Goal: Task Accomplishment & Management: Manage account settings

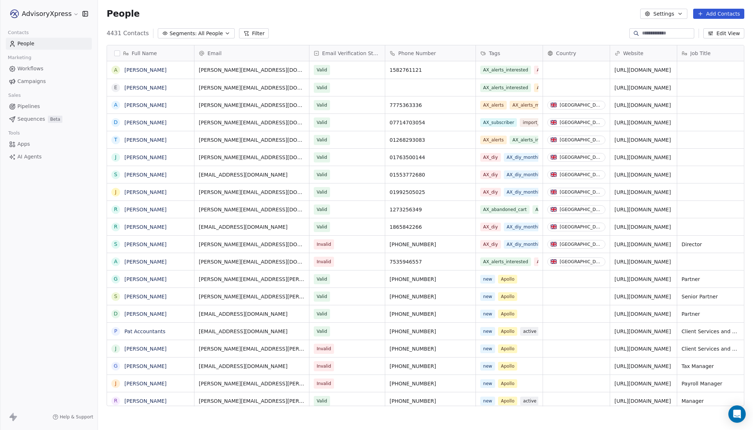
scroll to position [379, 655]
click at [44, 70] on link "Workflows" at bounding box center [49, 69] width 86 height 12
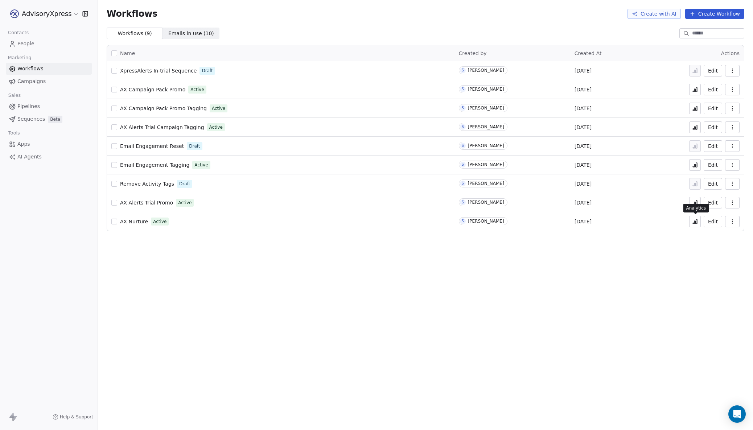
click at [695, 220] on icon at bounding box center [695, 222] width 6 height 6
click at [190, 31] on span "Emails in use ( 10 )" at bounding box center [191, 34] width 46 height 8
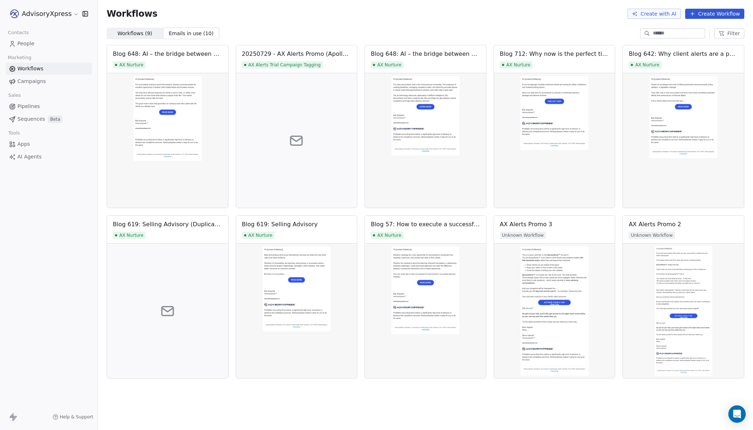
drag, startPoint x: 649, startPoint y: 33, endPoint x: 662, endPoint y: 29, distance: 14.1
click at [653, 33] on input at bounding box center [678, 33] width 51 height 7
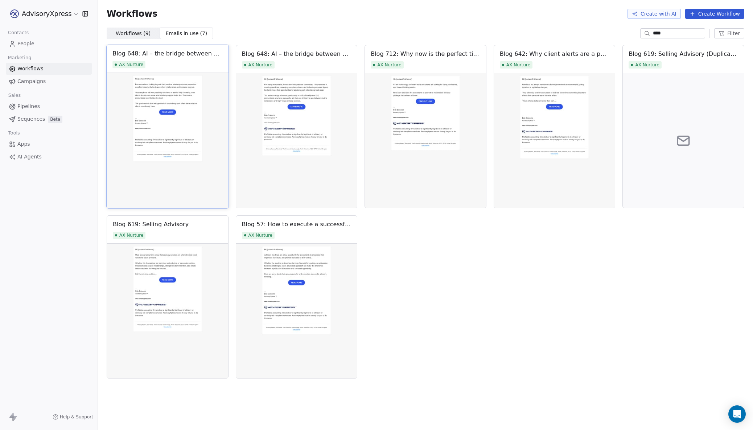
type input "****"
click at [169, 85] on img at bounding box center [168, 140] width 122 height 135
click at [175, 53] on div "Blog 648: AI – the bridge between compliance and advisory (Duplicate)" at bounding box center [168, 53] width 110 height 9
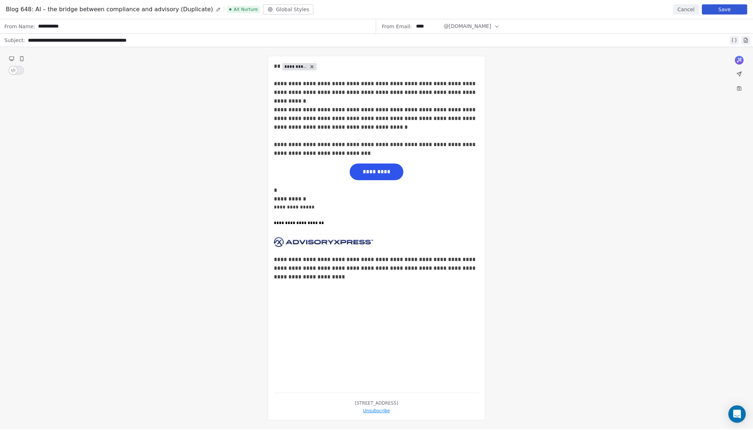
click at [219, 9] on icon at bounding box center [219, 8] width 1 height 1
drag, startPoint x: 33, startPoint y: 10, endPoint x: 192, endPoint y: 9, distance: 158.6
click at [192, 9] on div "**********" at bounding box center [99, 9] width 187 height 9
click at [28, 10] on div "**********" at bounding box center [71, 9] width 131 height 9
click at [718, 8] on button "Save" at bounding box center [724, 9] width 45 height 10
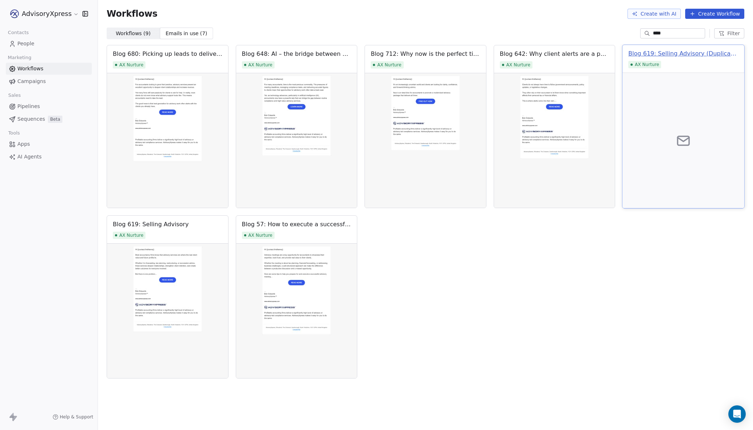
scroll to position [0, 0]
click at [656, 55] on div "Blog 619: Selling Advisory (Duplicate)" at bounding box center [684, 53] width 110 height 9
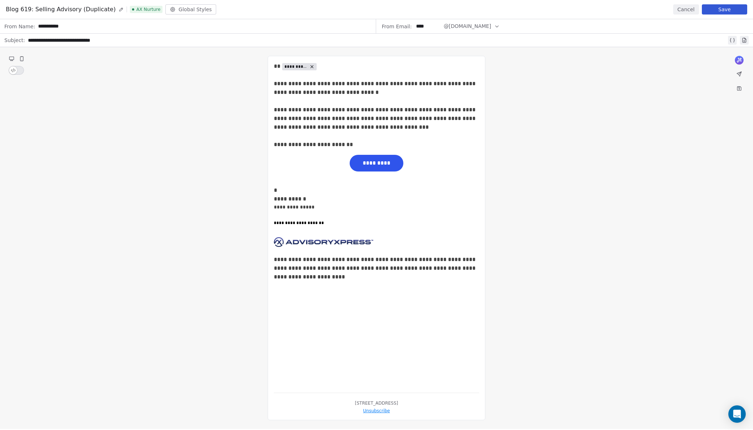
scroll to position [0, 0]
drag, startPoint x: 110, startPoint y: 38, endPoint x: 48, endPoint y: 40, distance: 62.1
click at [48, 40] on div "**********" at bounding box center [378, 40] width 701 height 9
copy div "**********"
click at [367, 161] on span "*********" at bounding box center [377, 163] width 50 height 12
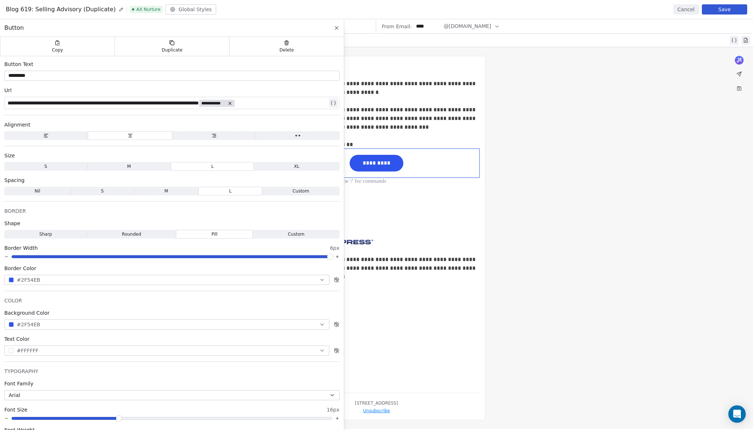
click at [119, 8] on icon at bounding box center [120, 9] width 3 height 3
drag, startPoint x: 32, startPoint y: 9, endPoint x: 123, endPoint y: 8, distance: 90.7
click at [123, 8] on div "**********" at bounding box center [101, 9] width 191 height 10
click at [523, 165] on div "**********" at bounding box center [376, 238] width 753 height 382
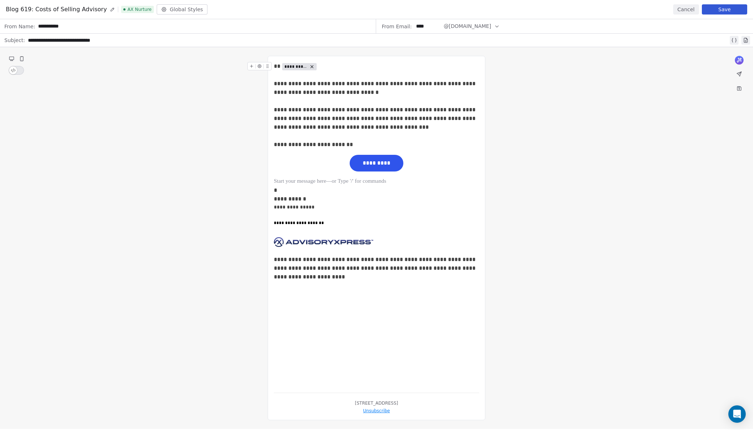
click at [723, 7] on button "Save" at bounding box center [724, 9] width 45 height 10
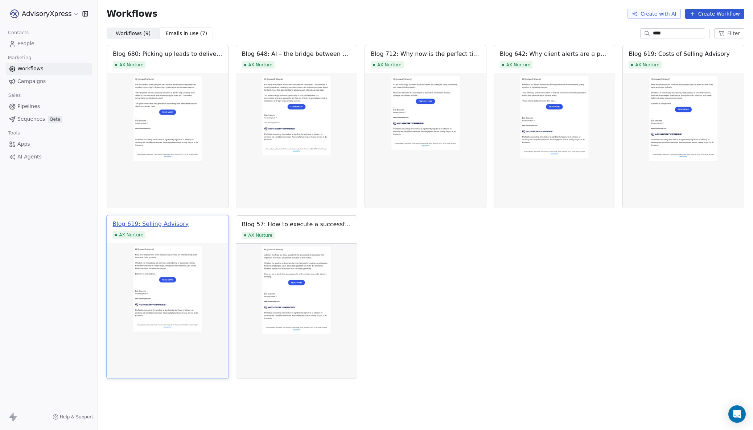
click at [169, 222] on div "Blog 619: Selling Advisory" at bounding box center [151, 224] width 76 height 9
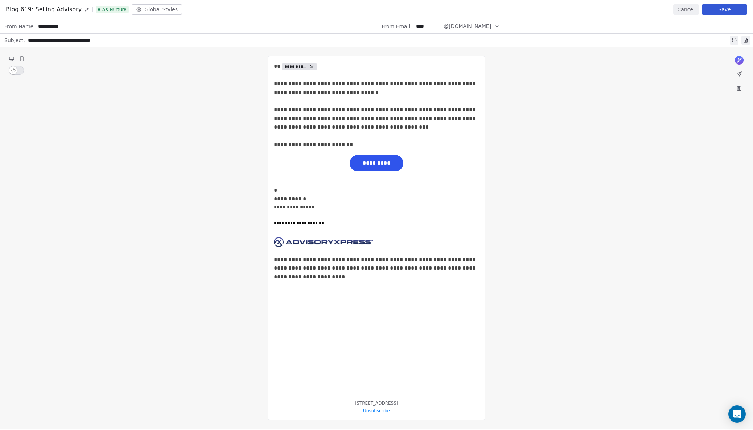
click at [87, 8] on icon at bounding box center [87, 8] width 1 height 1
drag, startPoint x: 33, startPoint y: 9, endPoint x: 86, endPoint y: 7, distance: 53.0
click at [86, 7] on div "**********" at bounding box center [86, 9] width 161 height 10
click at [725, 11] on button "Save" at bounding box center [724, 9] width 45 height 10
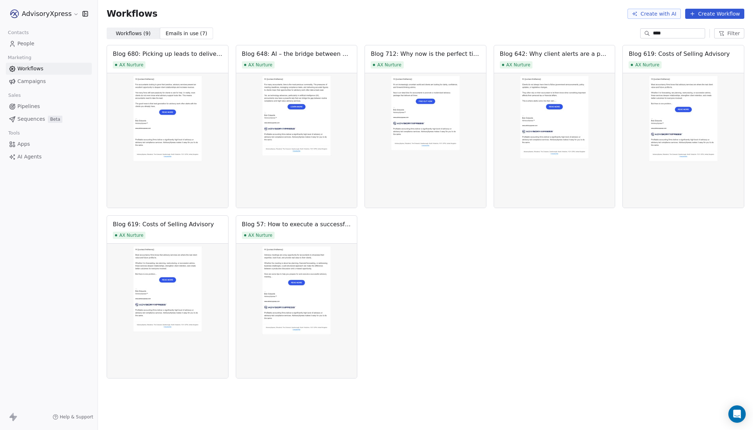
click at [37, 69] on span "Workflows" at bounding box center [30, 69] width 26 height 8
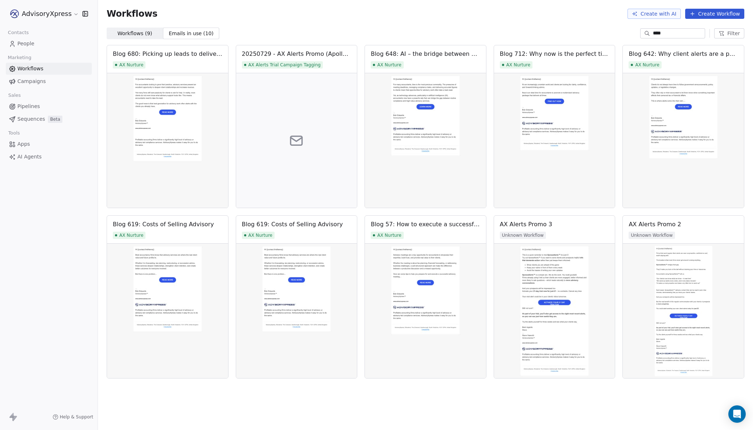
click at [128, 33] on span "Workflows ( 9 )" at bounding box center [135, 34] width 35 height 8
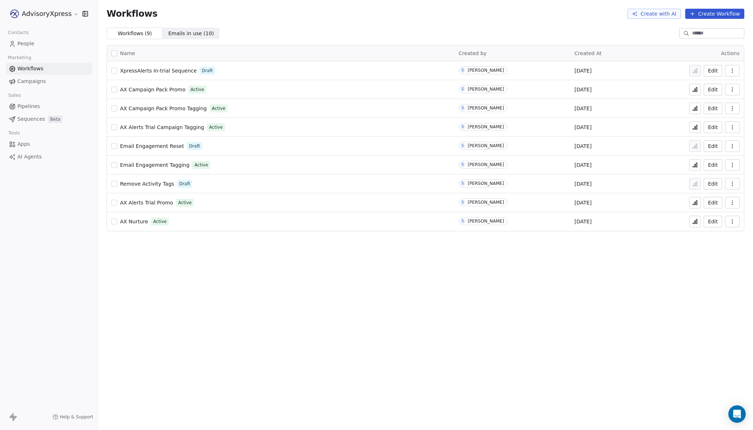
scroll to position [0, 0]
click at [133, 220] on span "AX Nurture" at bounding box center [134, 222] width 28 height 6
click at [709, 218] on button "Edit" at bounding box center [713, 222] width 19 height 12
click at [713, 220] on button "Edit" at bounding box center [713, 222] width 19 height 12
click at [185, 31] on span "Emails in use ( 10 )" at bounding box center [191, 34] width 46 height 8
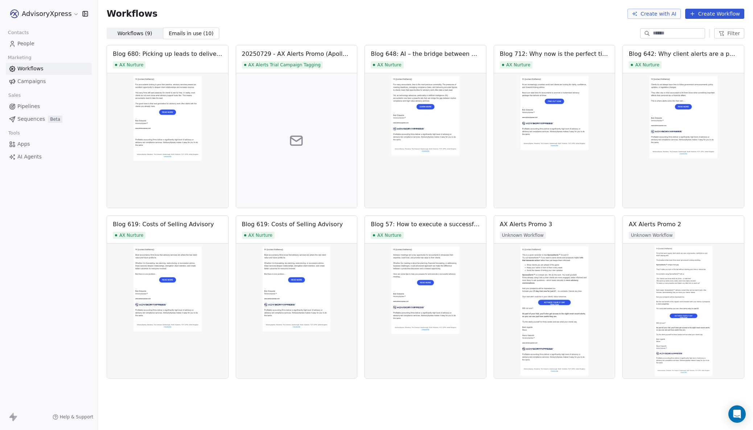
click at [40, 120] on span "Sequences" at bounding box center [31, 119] width 28 height 8
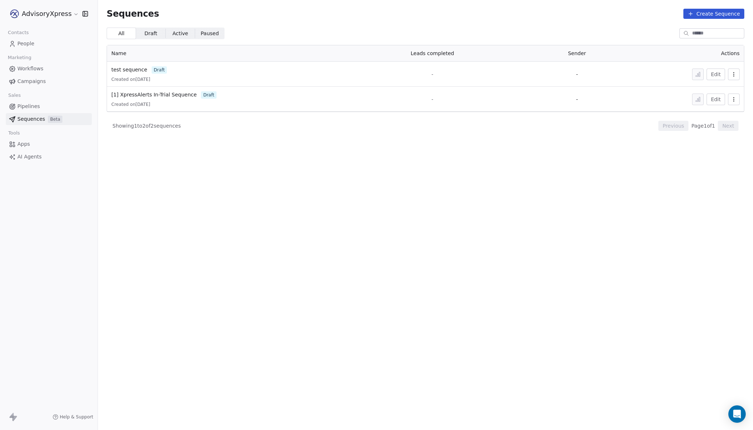
click at [35, 70] on span "Workflows" at bounding box center [30, 69] width 26 height 8
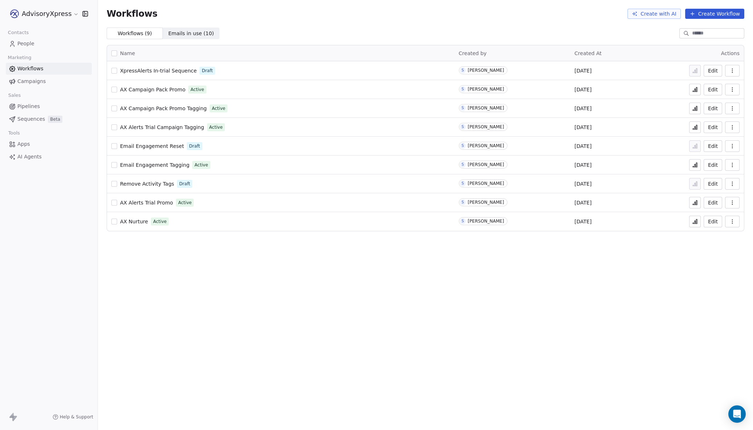
click at [168, 69] on span "XpressAlerts In-trial Sequence" at bounding box center [158, 71] width 77 height 6
click at [31, 117] on span "Sequences" at bounding box center [31, 119] width 28 height 8
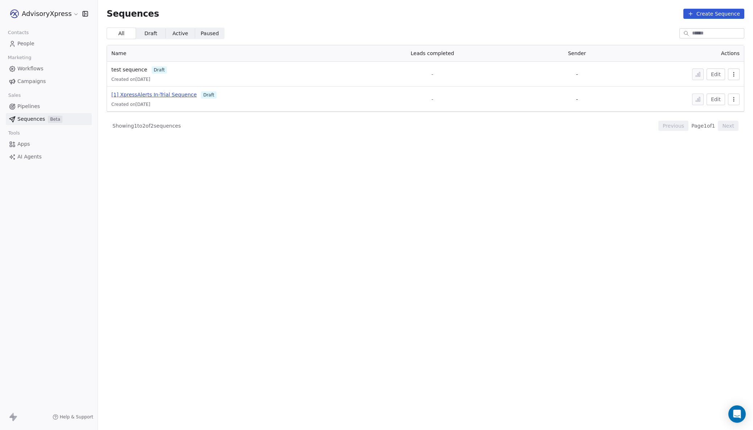
click at [166, 95] on span "[1] XpressAlerts In-Trial Sequence" at bounding box center [153, 95] width 85 height 6
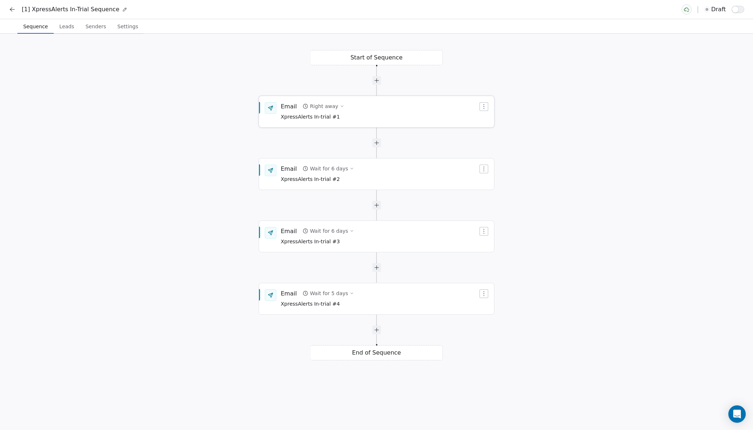
click at [350, 103] on div "Email Right away XpressAlerts In-trial #1" at bounding box center [379, 111] width 197 height 19
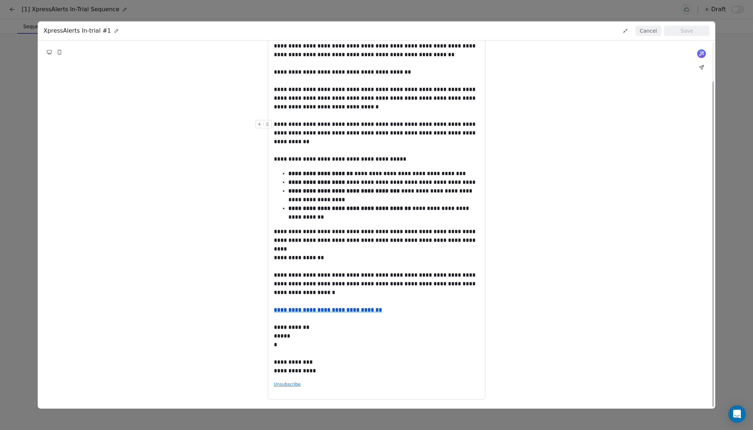
scroll to position [45, 0]
click at [332, 311] on u "**********" at bounding box center [328, 309] width 108 height 5
click at [646, 31] on button "Cancel" at bounding box center [649, 31] width 26 height 10
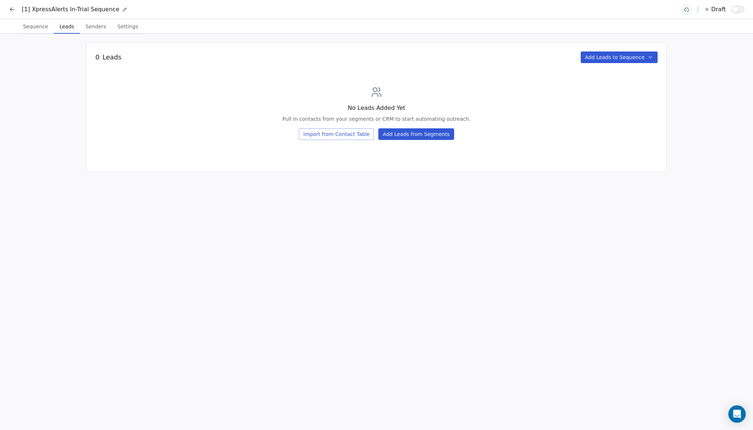
click at [73, 25] on span "Leads" at bounding box center [67, 26] width 20 height 10
click at [335, 132] on button "Import from Contact Table" at bounding box center [336, 134] width 75 height 12
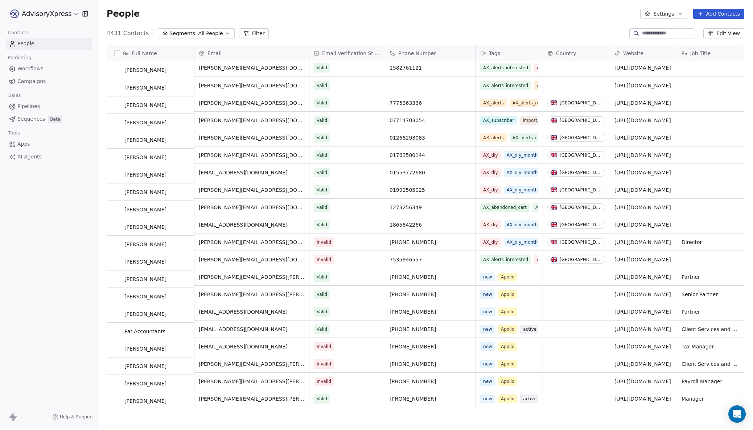
scroll to position [2, 0]
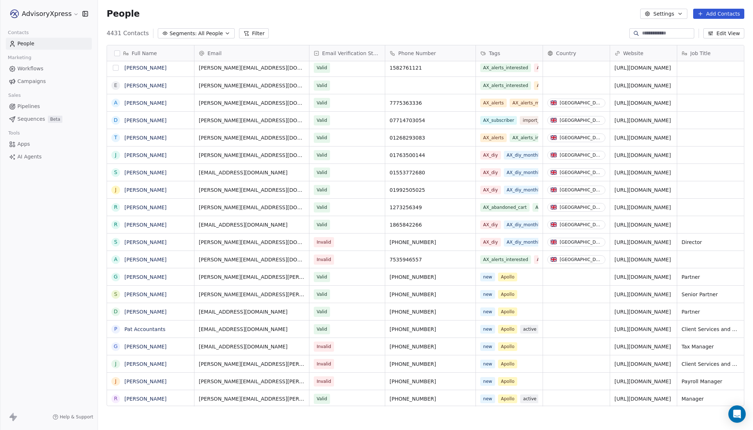
click at [116, 68] on button "grid" at bounding box center [116, 68] width 6 height 6
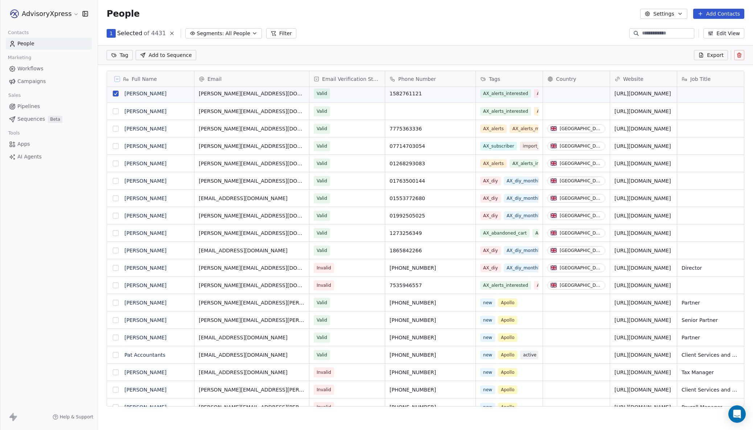
scroll to position [0, 0]
click at [156, 52] on span "Add to Sequence" at bounding box center [170, 55] width 43 height 7
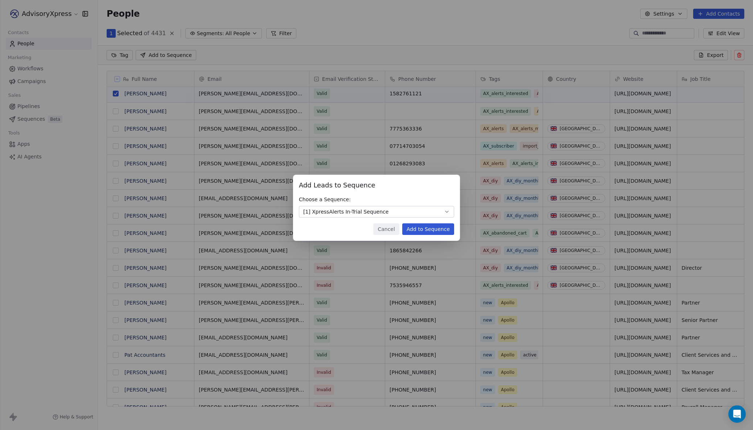
click at [426, 228] on button "Add to Sequence" at bounding box center [428, 230] width 52 height 12
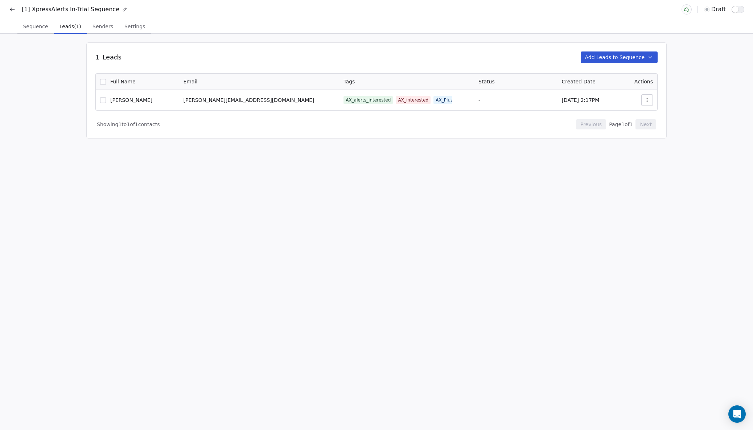
click at [649, 102] on icon "button" at bounding box center [648, 100] width 6 height 6
click at [35, 29] on html "[1] XpressAlerts In-Trial Sequence draft Sequence Sequence Leads (1) Leads (1) …" at bounding box center [376, 215] width 753 height 430
click at [35, 28] on span "Sequence" at bounding box center [35, 26] width 31 height 10
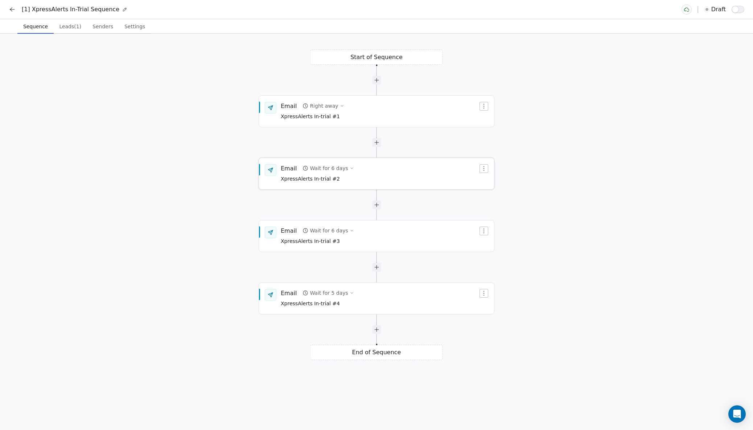
click at [358, 172] on div "Email Wait for 6 days XpressAlerts In-trial #2" at bounding box center [379, 173] width 197 height 19
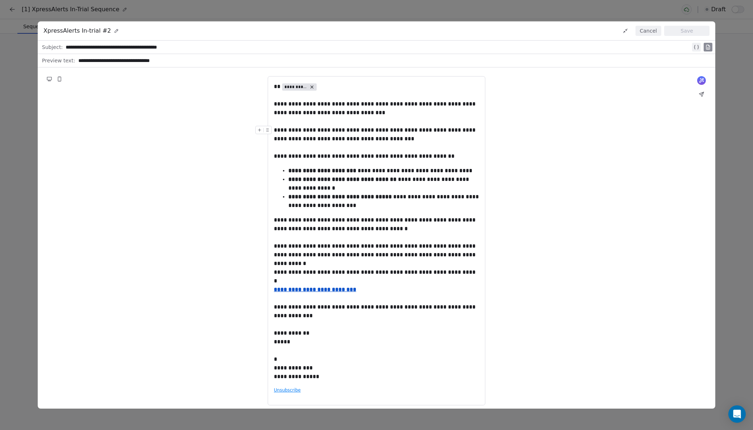
click at [651, 31] on button "Cancel" at bounding box center [649, 31] width 26 height 10
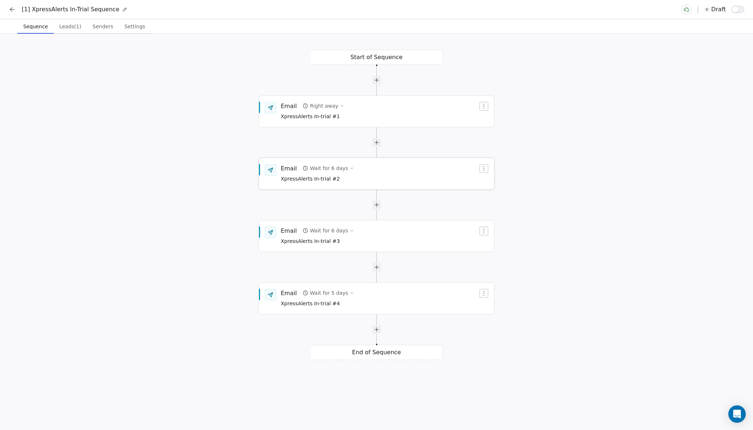
click at [339, 166] on div "Wait for 6 days" at bounding box center [329, 168] width 38 height 7
type input "*"
click at [427, 205] on button "Save" at bounding box center [426, 205] width 21 height 12
click at [331, 229] on div "Wait for 6 days" at bounding box center [329, 230] width 38 height 7
type input "*"
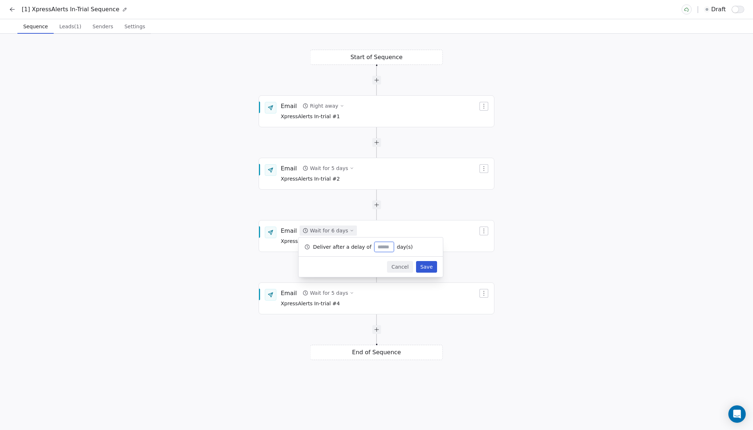
click at [429, 267] on button "Save" at bounding box center [426, 267] width 21 height 12
click at [373, 293] on div "Email Wait for 5 days XpressAlerts In-trial #4" at bounding box center [379, 298] width 197 height 19
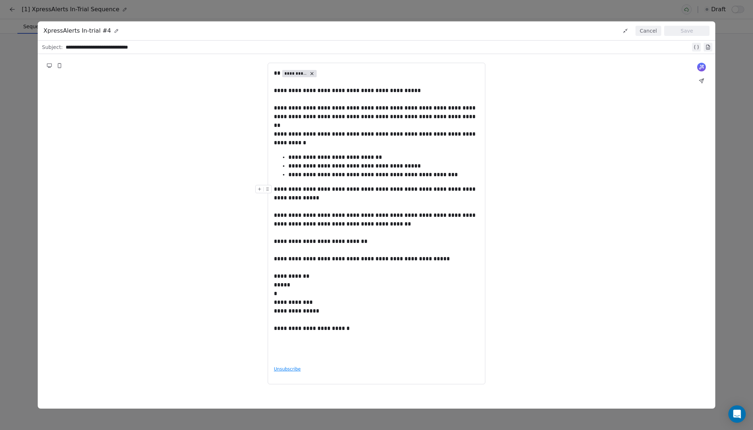
click at [645, 30] on button "Cancel" at bounding box center [649, 31] width 26 height 10
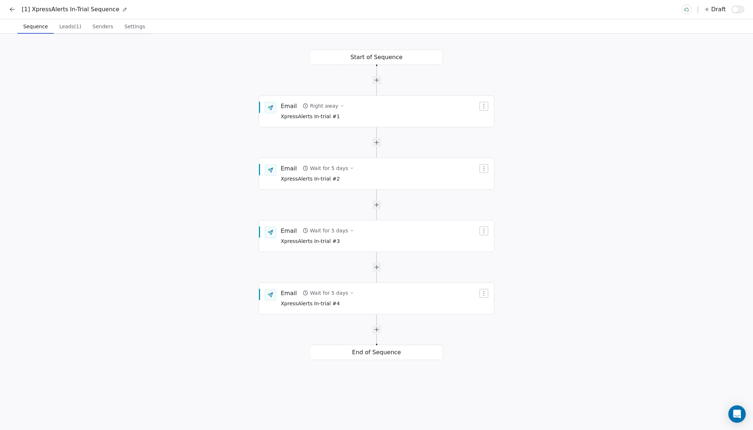
click at [101, 30] on span "Senders" at bounding box center [103, 26] width 26 height 10
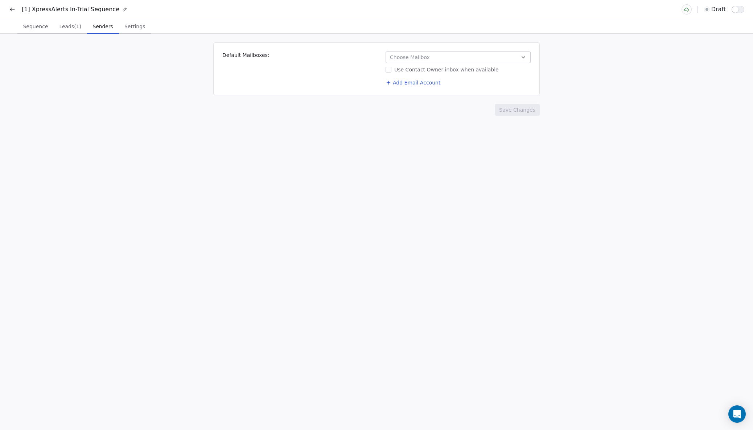
click at [417, 55] on span "Choose Mailbox" at bounding box center [410, 57] width 40 height 7
click at [377, 79] on html "[1] XpressAlerts In-Trial Sequence draft Sequence Sequence Leads (1) Leads (1) …" at bounding box center [376, 215] width 753 height 430
click at [398, 81] on button "Add Email Account" at bounding box center [413, 83] width 61 height 10
click at [400, 59] on span "Choose Mailbox" at bounding box center [410, 57] width 40 height 7
click at [308, 73] on html "[1] XpressAlerts In-Trial Sequence draft Sequence Sequence Leads (1) Leads (1) …" at bounding box center [376, 215] width 753 height 430
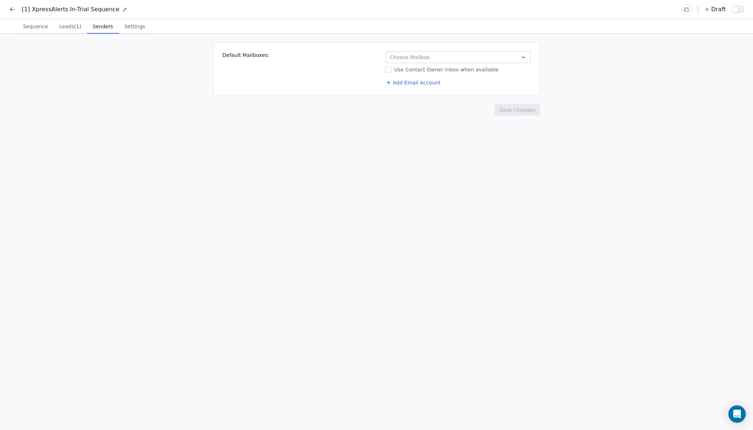
click at [419, 81] on button "Add Email Account" at bounding box center [413, 83] width 61 height 10
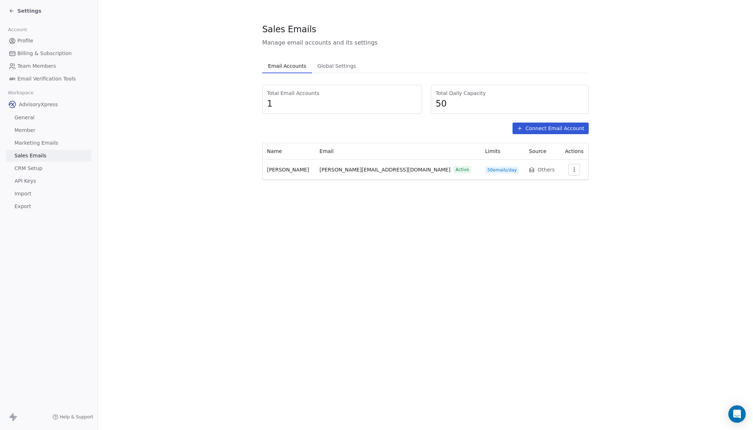
click at [537, 129] on button "Connect Email Account" at bounding box center [551, 129] width 76 height 12
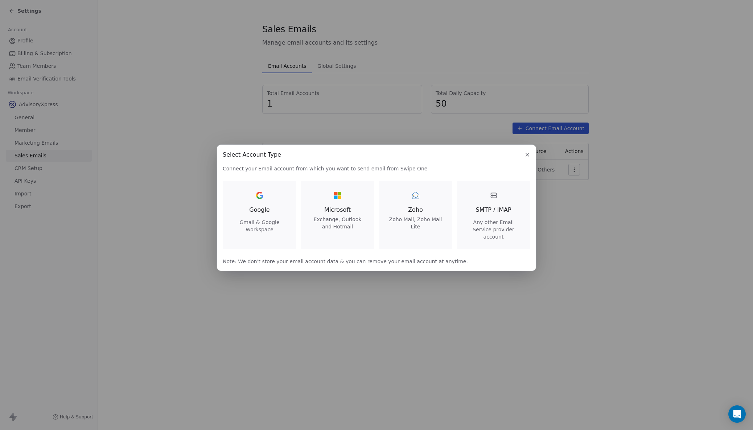
click at [496, 211] on span "SMTP / IMAP" at bounding box center [494, 210] width 36 height 9
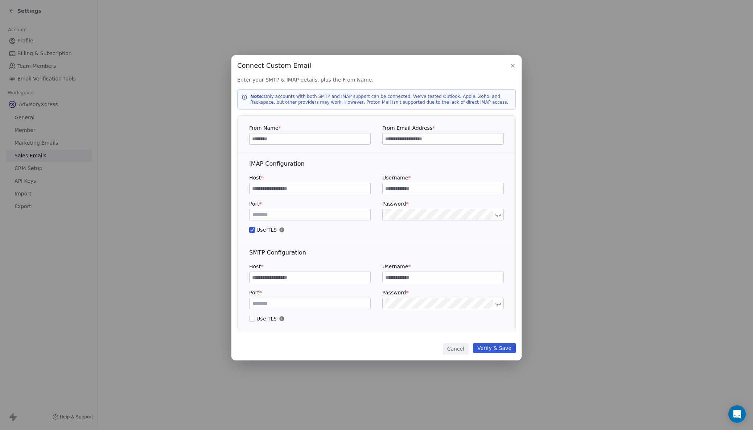
click at [454, 348] on button "Cancel" at bounding box center [456, 349] width 26 height 12
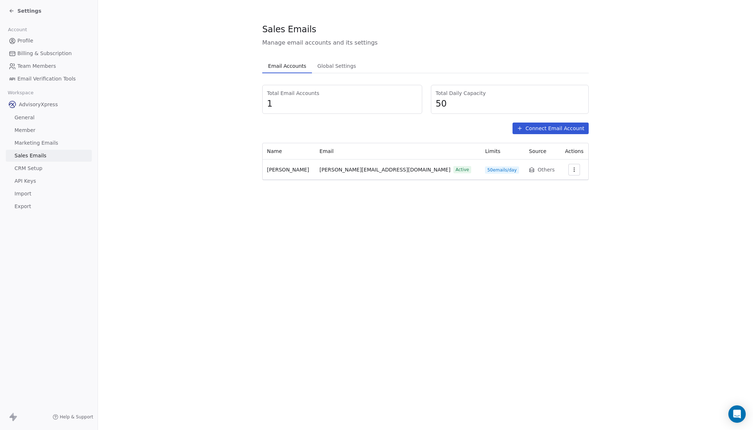
scroll to position [0, 0]
click at [347, 68] on span "Global Settings" at bounding box center [337, 66] width 45 height 10
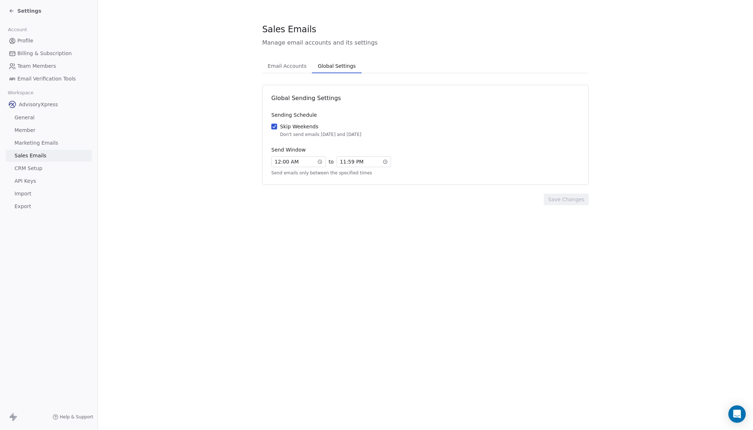
scroll to position [0, 0]
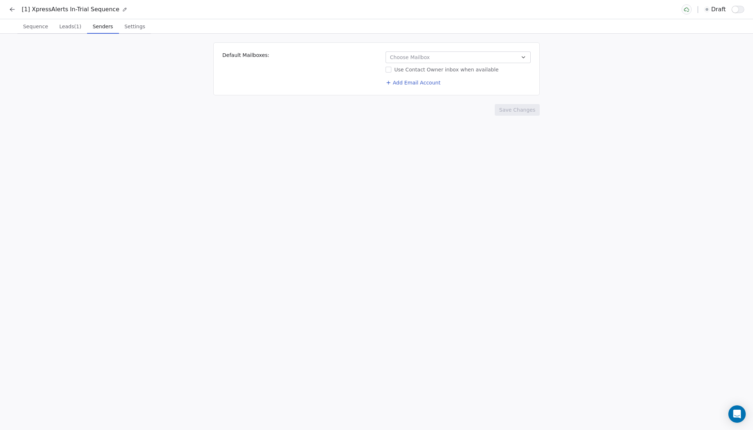
click at [433, 60] on button "Choose Mailbox" at bounding box center [458, 58] width 145 height 12
click at [395, 86] on button "Suggestions" at bounding box center [396, 88] width 6 height 6
click at [325, 58] on html "[1] XpressAlerts In-Trial Sequence draft Sequence Sequence Leads (1) Leads (1) …" at bounding box center [376, 215] width 753 height 430
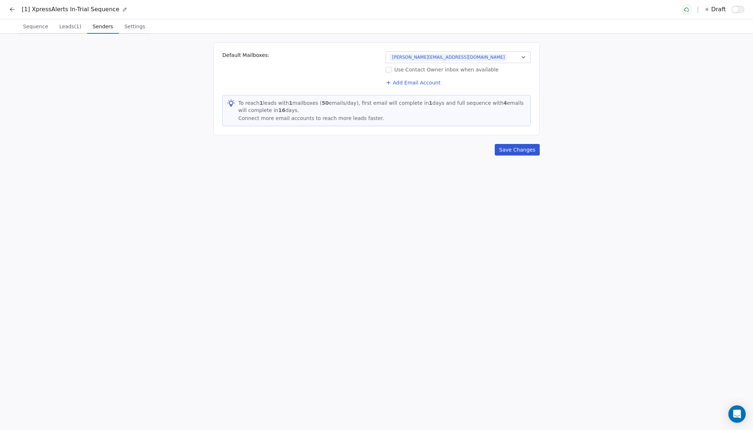
click at [510, 148] on button "Save Changes" at bounding box center [517, 150] width 45 height 12
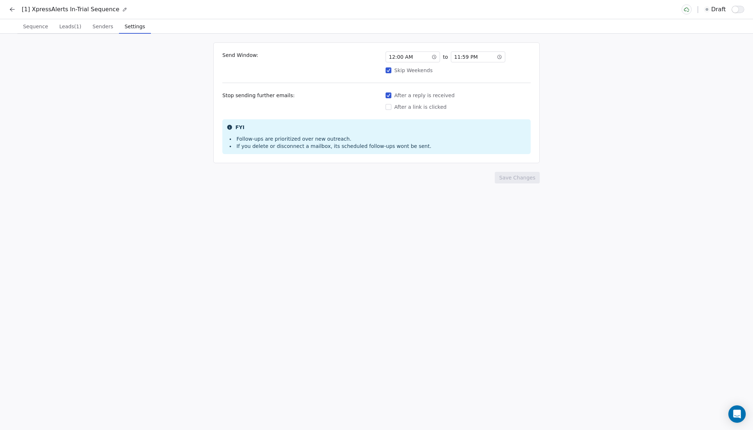
click at [133, 26] on span "Settings" at bounding box center [135, 26] width 26 height 10
click at [61, 25] on span "Leads (1)" at bounding box center [70, 26] width 28 height 10
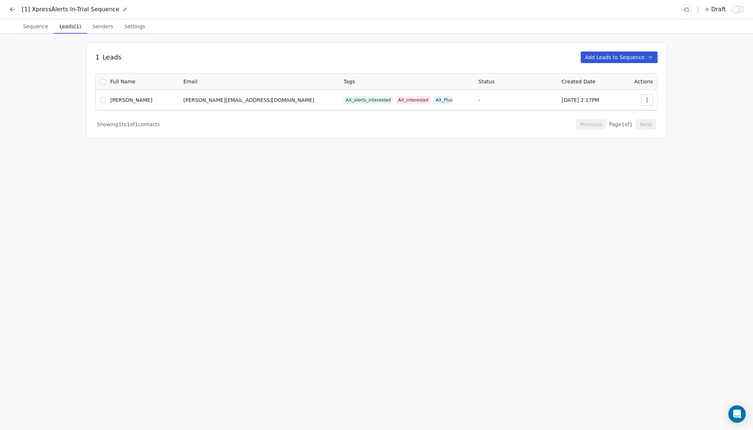
scroll to position [0, 0]
click at [651, 98] on button "button" at bounding box center [648, 100] width 12 height 12
click at [601, 113] on span "View contact" at bounding box center [606, 117] width 33 height 8
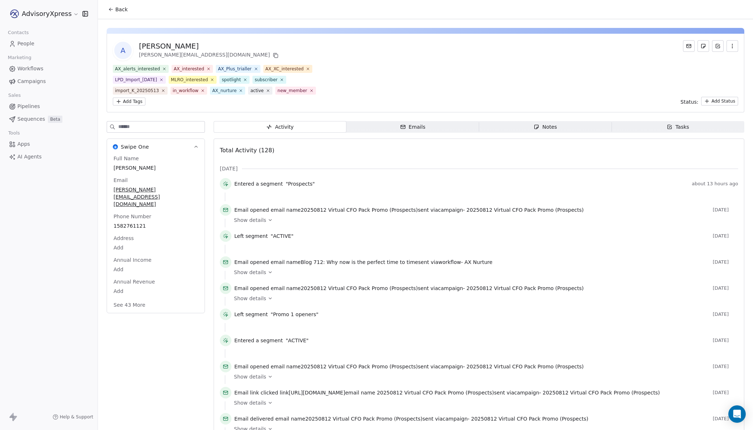
click at [117, 9] on span "Back" at bounding box center [121, 9] width 12 height 7
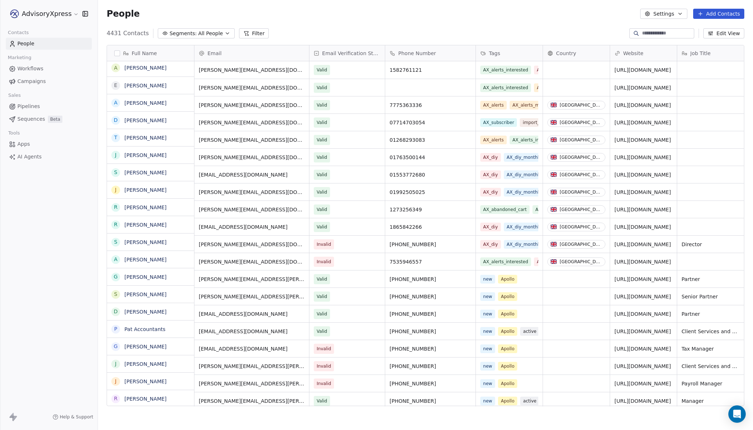
scroll to position [379, 655]
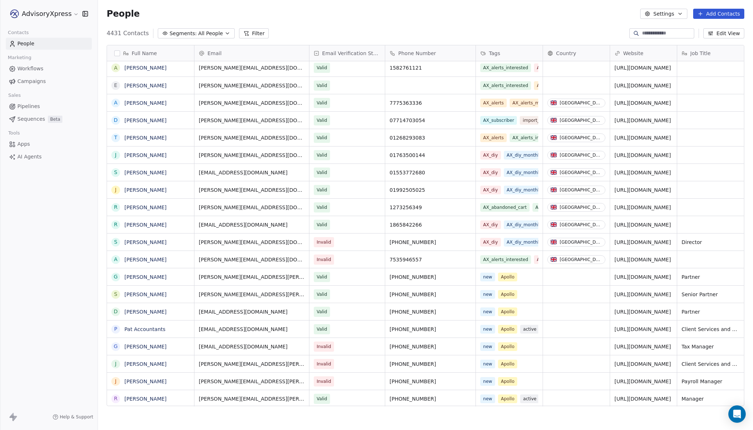
click at [34, 116] on span "Sequences" at bounding box center [31, 119] width 28 height 8
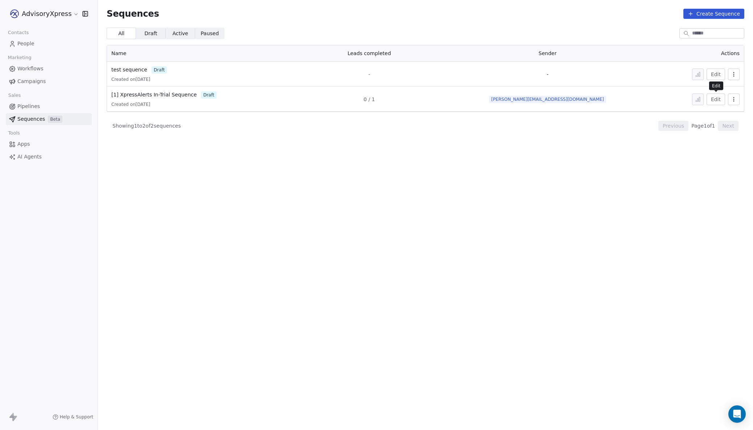
click at [716, 98] on button "Edit" at bounding box center [716, 100] width 19 height 12
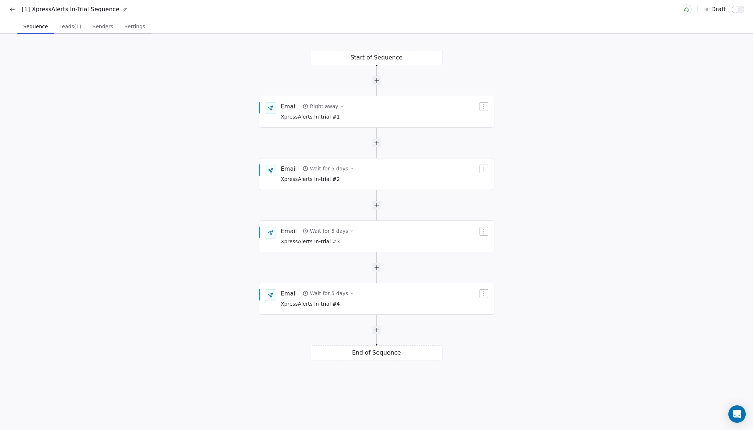
click at [59, 24] on span "Leads (1)" at bounding box center [70, 26] width 28 height 10
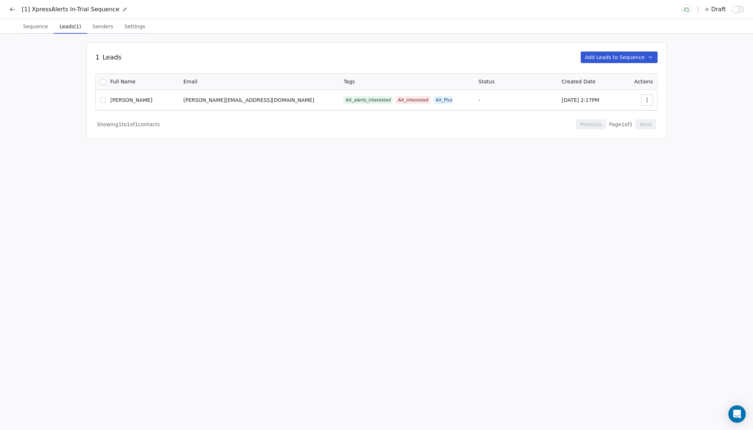
click at [648, 100] on icon "button" at bounding box center [648, 100] width 6 height 6
click at [597, 125] on span "Remove from sequence" at bounding box center [620, 128] width 60 height 8
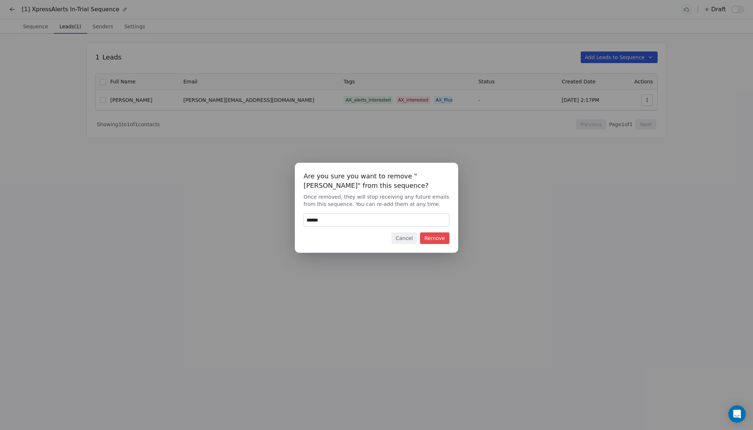
type input "******"
click at [437, 239] on button "Remove" at bounding box center [434, 239] width 29 height 12
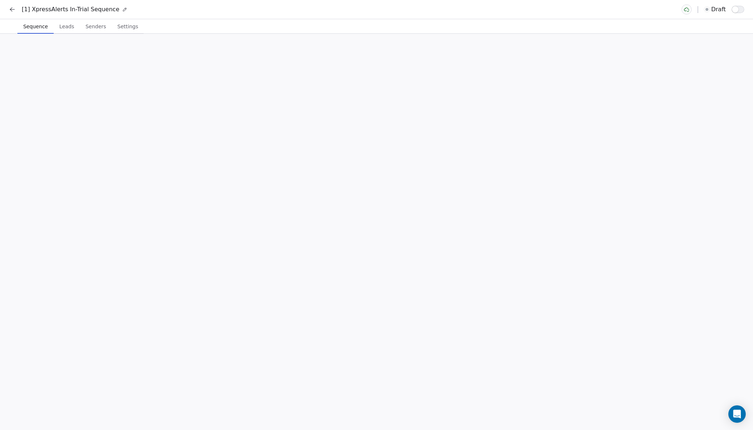
click at [34, 23] on span "Sequence" at bounding box center [35, 26] width 30 height 10
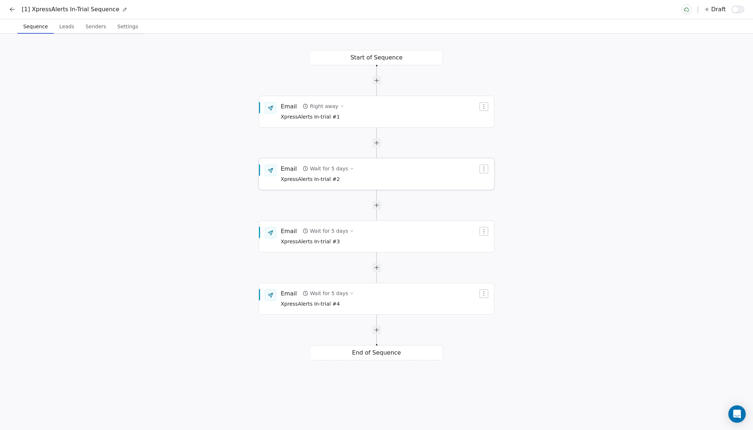
click at [350, 168] on icon "button" at bounding box center [352, 169] width 4 height 4
type input "*"
click at [426, 205] on button "Save" at bounding box center [426, 205] width 21 height 12
click at [334, 233] on div "Wait for 5 days" at bounding box center [329, 231] width 38 height 7
type input "*"
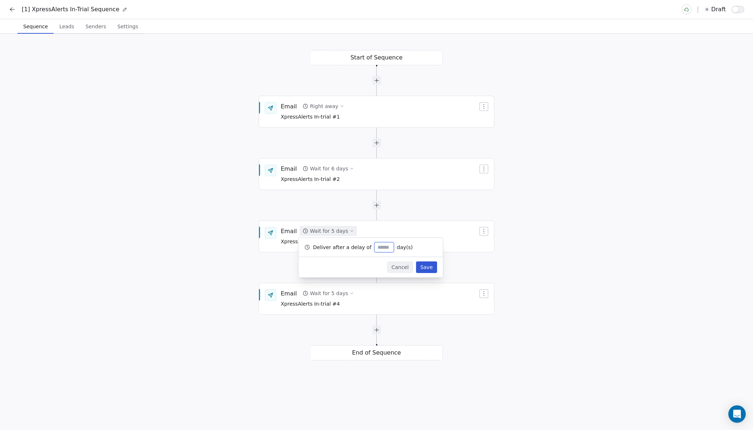
click at [429, 267] on button "Save" at bounding box center [426, 268] width 21 height 12
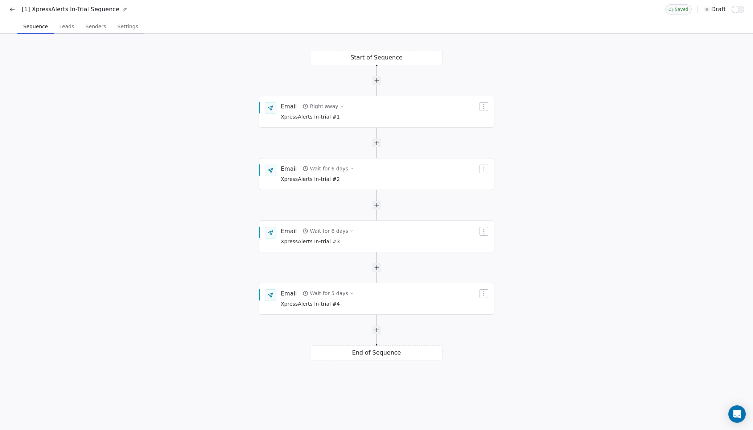
click at [518, 256] on div "Start of Sequence Email Wait for 6 days XpressAlerts In-trial #2 End of Sequenc…" at bounding box center [376, 232] width 753 height 397
click at [737, 413] on icon "Open Intercom Messenger" at bounding box center [737, 414] width 8 height 9
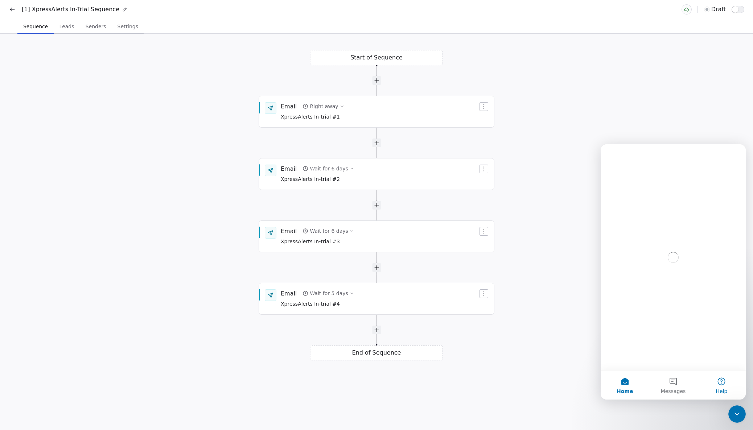
scroll to position [0, 0]
click at [721, 384] on button "Help" at bounding box center [722, 385] width 48 height 29
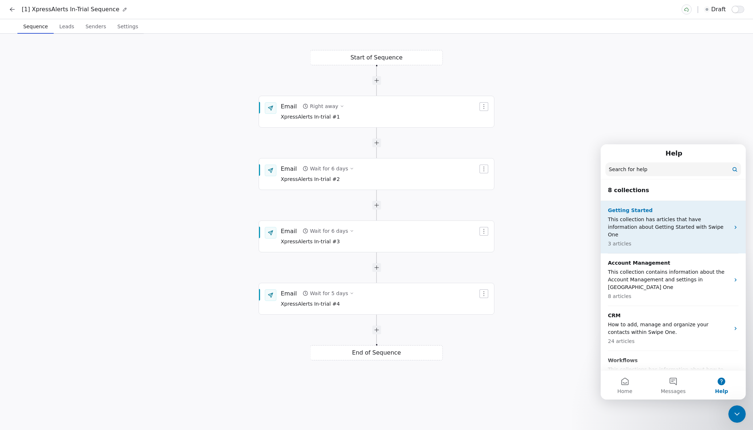
click at [653, 217] on p "This collection has articles that have information about Getting Started with S…" at bounding box center [669, 227] width 122 height 23
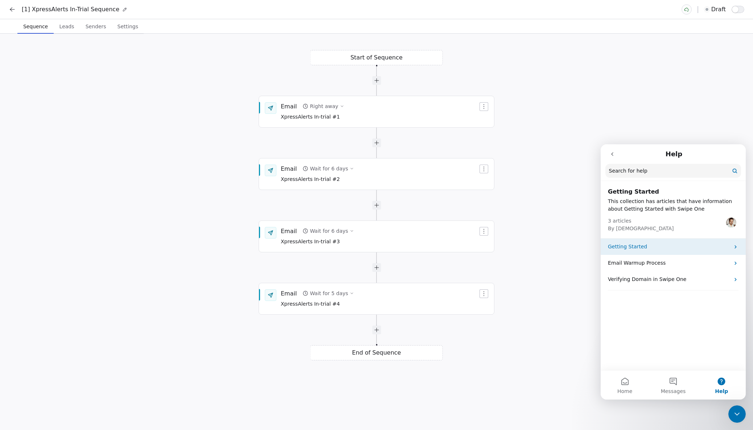
click at [635, 248] on p "Getting Started" at bounding box center [669, 247] width 122 height 8
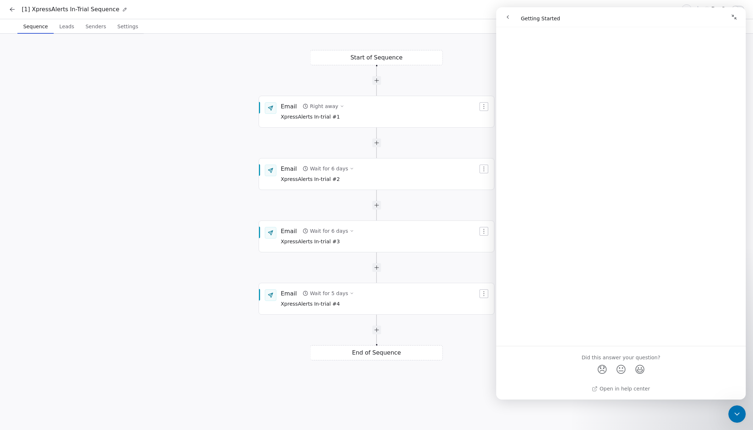
scroll to position [741, 0]
click at [609, 388] on link "Open in help center" at bounding box center [621, 389] width 58 height 6
